Goal: Transaction & Acquisition: Purchase product/service

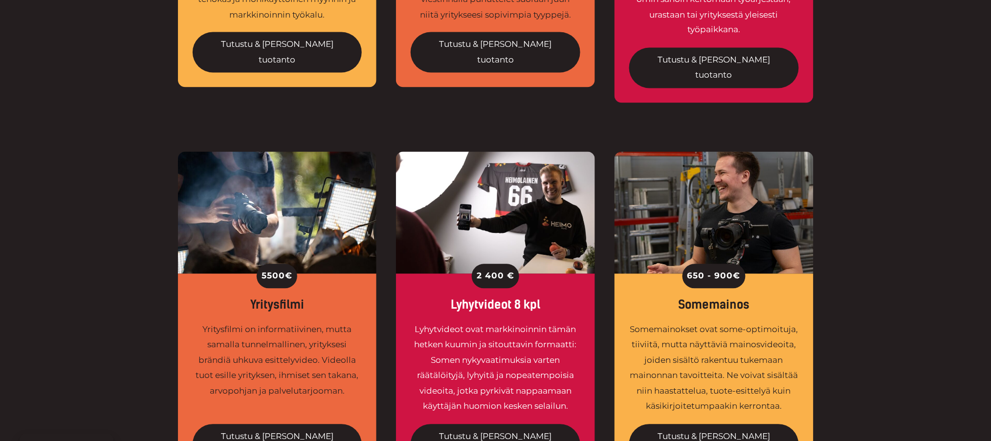
scroll to position [717, 0]
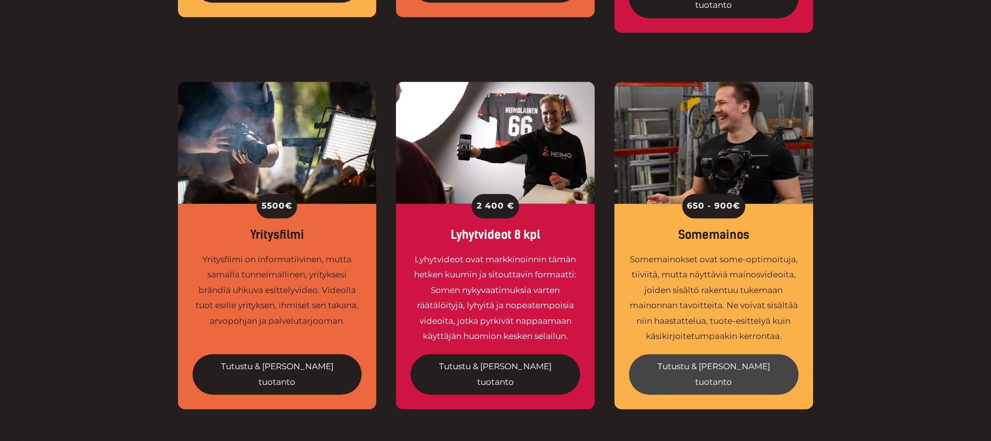
click at [720, 354] on link "Tutustu & tilaa tuotanto" at bounding box center [714, 374] width 170 height 41
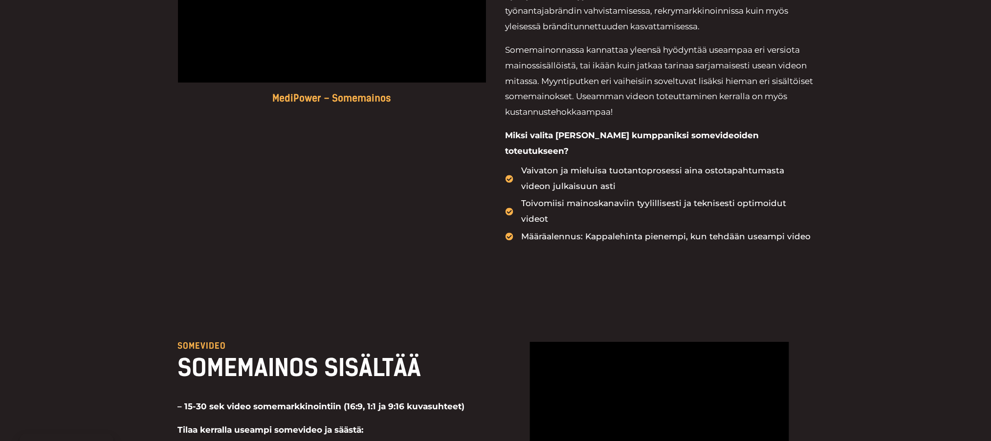
scroll to position [782, 0]
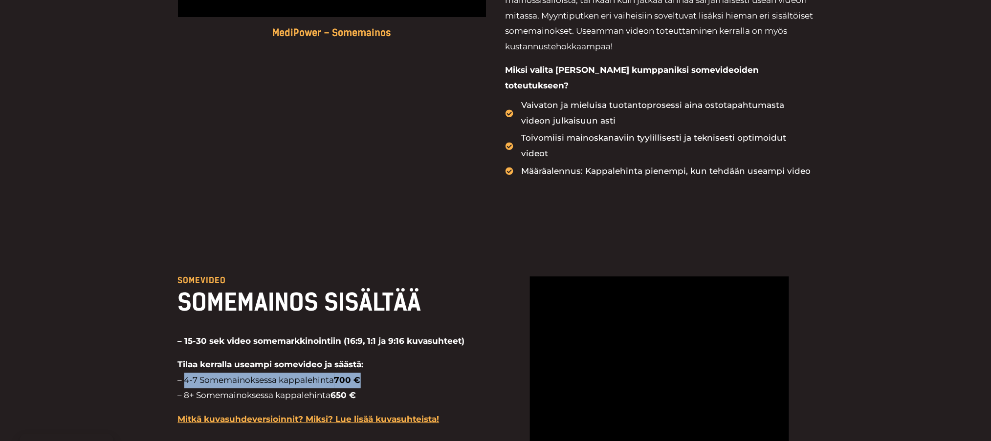
drag, startPoint x: 183, startPoint y: 310, endPoint x: 363, endPoint y: 317, distance: 179.5
click at [363, 357] on p "Tilaa kerralla useampi somevideo ja säästä: – 4-7 Somemainoksessa kappalehinta …" at bounding box center [332, 380] width 308 height 46
click at [301, 277] on p "Somevideo" at bounding box center [332, 281] width 308 height 8
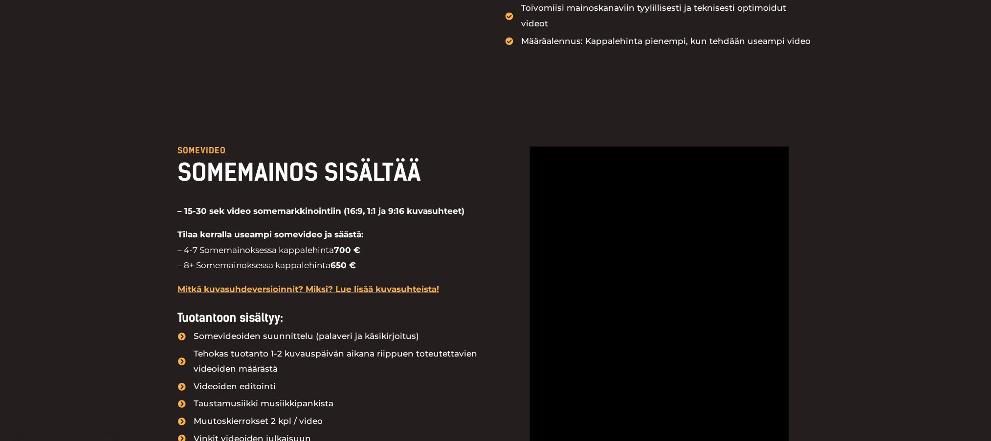
scroll to position [978, 0]
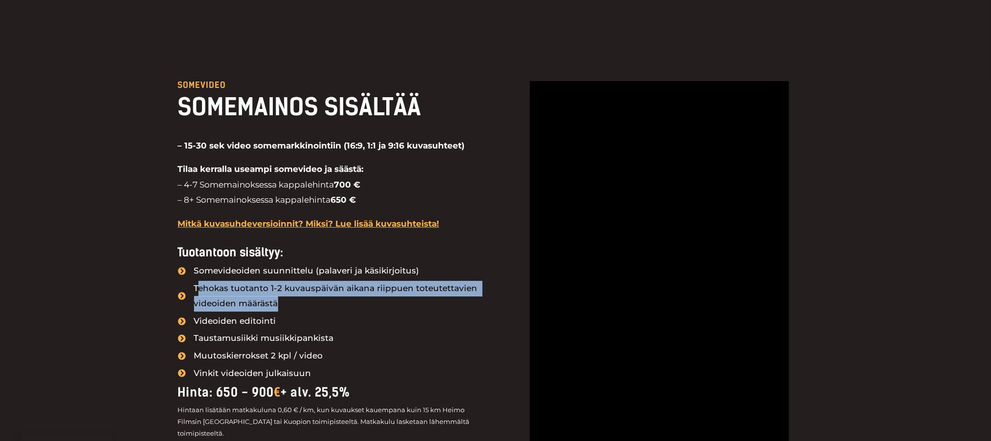
drag, startPoint x: 197, startPoint y: 218, endPoint x: 434, endPoint y: 238, distance: 238.4
click at [434, 281] on span "Tehokas tuotanto 1-2 kuvauspäivän aikana riippuen toteutettavien videoiden määr…" at bounding box center [339, 296] width 294 height 31
click at [342, 281] on span "Tehokas tuotanto 1-2 kuvauspäivän aikana riippuen toteutettavien videoiden määr…" at bounding box center [339, 296] width 294 height 31
drag, startPoint x: 282, startPoint y: 233, endPoint x: 196, endPoint y: 222, distance: 86.7
click at [196, 281] on span "Tehokas tuotanto 1-2 kuvauspäivän aikana riippuen toteutettavien videoiden määr…" at bounding box center [339, 296] width 294 height 31
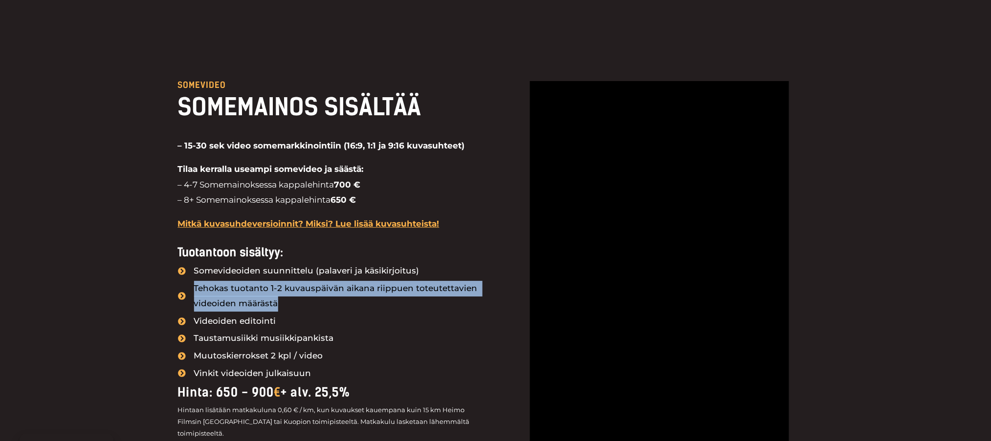
click at [195, 281] on span "Tehokas tuotanto 1-2 kuvauspäivän aikana riippuen toteutettavien videoiden määr…" at bounding box center [339, 296] width 294 height 31
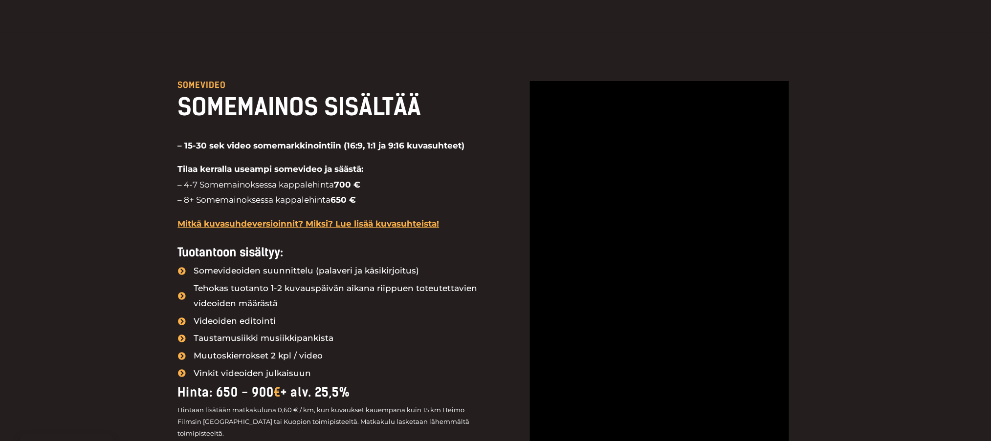
drag, startPoint x: 174, startPoint y: 215, endPoint x: 164, endPoint y: 210, distance: 10.9
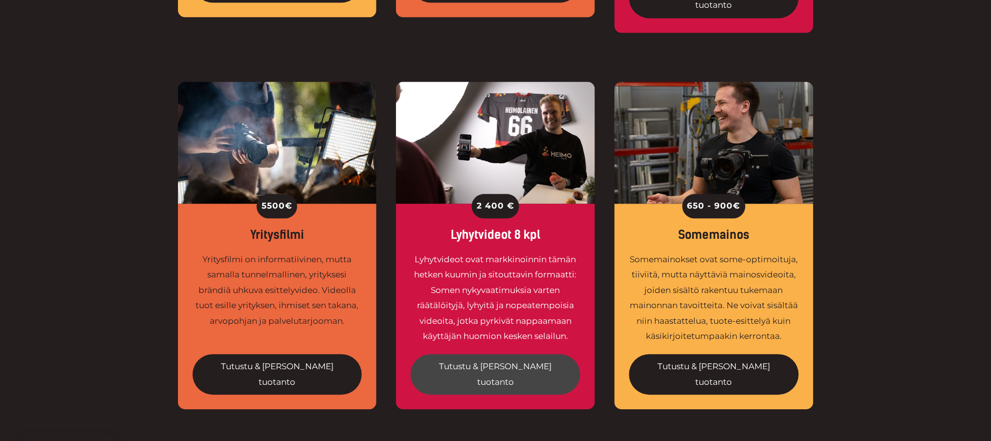
click at [510, 354] on link "Tutustu & tilaa tuotanto" at bounding box center [496, 374] width 170 height 41
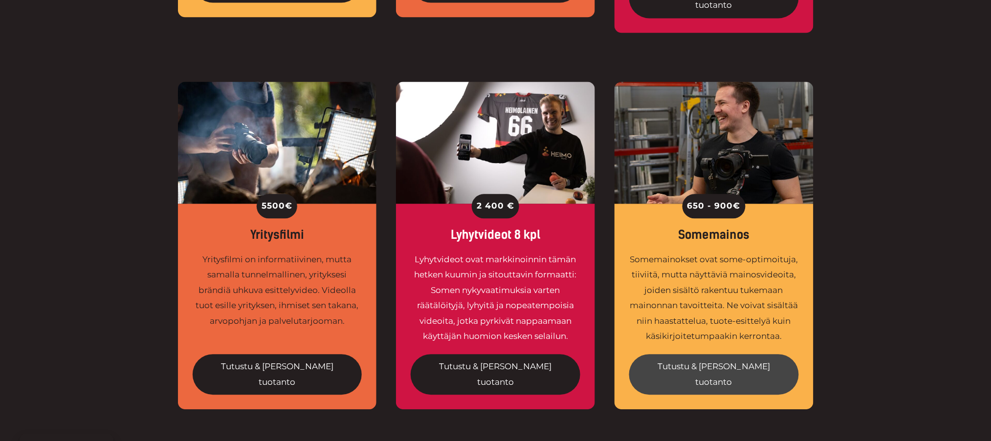
click at [725, 354] on link "Tutustu & tilaa tuotanto" at bounding box center [714, 374] width 170 height 41
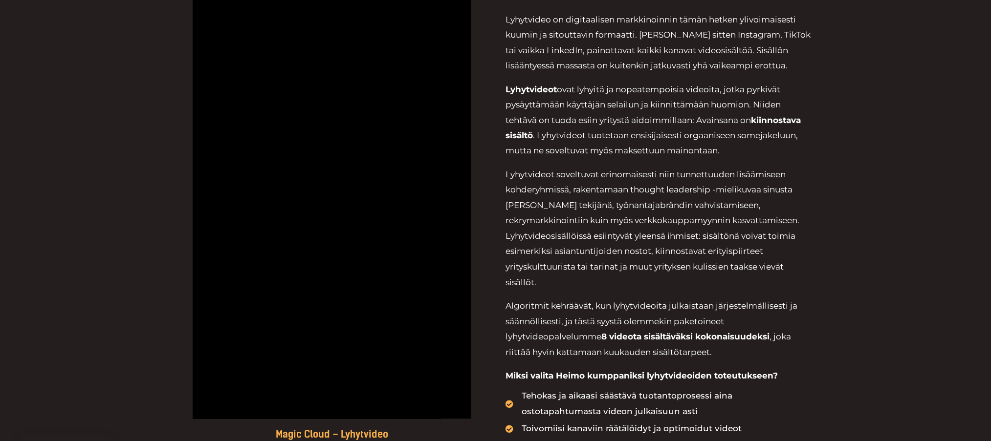
scroll to position [521, 0]
